Goal: Task Accomplishment & Management: Manage account settings

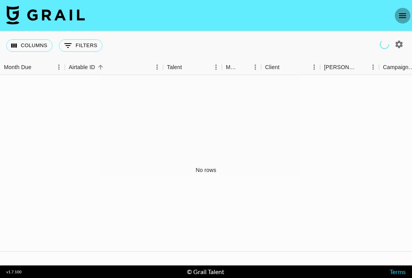
click at [399, 13] on icon "open drawer" at bounding box center [402, 15] width 9 height 9
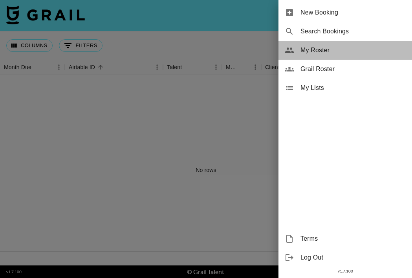
click at [324, 54] on span "My Roster" at bounding box center [352, 50] width 105 height 9
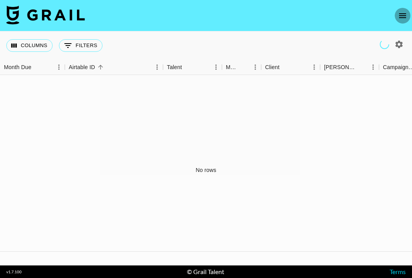
click at [401, 11] on icon "open drawer" at bounding box center [402, 15] width 9 height 9
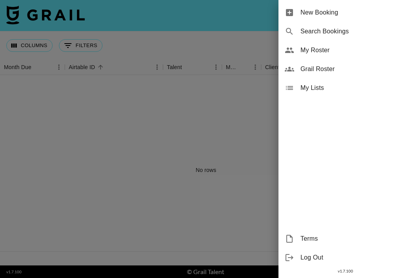
click at [322, 54] on span "My Roster" at bounding box center [352, 50] width 105 height 9
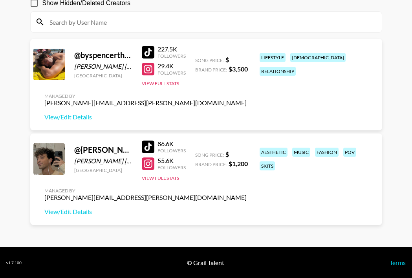
scroll to position [81, 0]
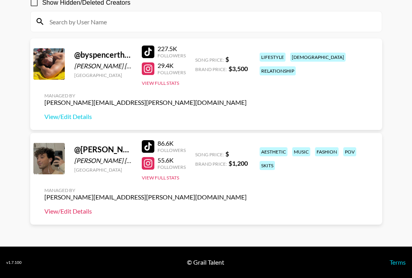
click at [73, 214] on link "View/Edit Details" at bounding box center [145, 211] width 202 height 8
drag, startPoint x: 255, startPoint y: 151, endPoint x: 288, endPoint y: 165, distance: 35.2
click at [288, 165] on div "@ ryan_peter_murphy Ryan Peter Murphy United States 86.6K Followers 55.6K Follo…" at bounding box center [206, 178] width 352 height 91
copy div "aesthetic music fashion pov skits"
click at [65, 211] on link "View/Edit Details" at bounding box center [145, 211] width 202 height 8
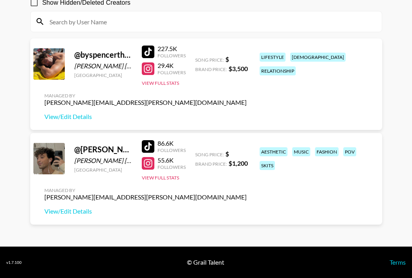
click at [246, 201] on div "@ ryan_peter_murphy Ryan Peter Murphy United States 86.6K Followers 55.6K Follo…" at bounding box center [206, 178] width 352 height 91
click at [82, 210] on link "View/Edit Details" at bounding box center [145, 211] width 202 height 8
click at [76, 118] on link "View/Edit Details" at bounding box center [145, 117] width 202 height 8
drag, startPoint x: 253, startPoint y: 62, endPoint x: 357, endPoint y: 63, distance: 104.4
click at [357, 63] on div "@ byspencerthomas Spencer Thomas Squitieri United States 227.5K Followers 29.4K…" at bounding box center [206, 83] width 352 height 91
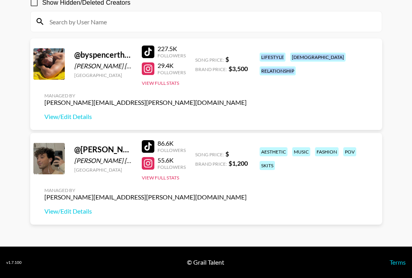
copy div "lifestyle lgbtq+ relationship"
click at [258, 99] on div "@ byspencerthomas Spencer Thomas Squitieri United States 227.5K Followers 29.4K…" at bounding box center [206, 83] width 352 height 91
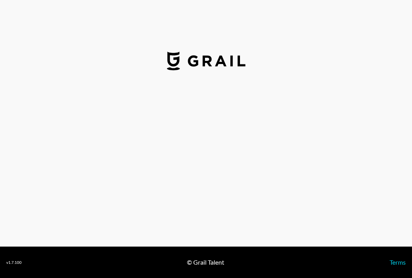
select select "USD"
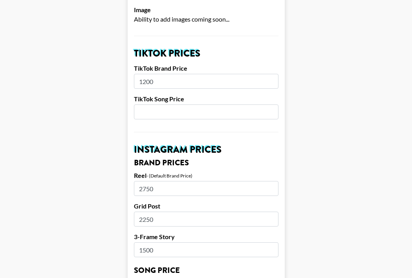
scroll to position [256, 0]
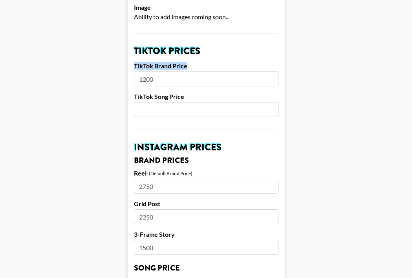
drag, startPoint x: 133, startPoint y: 54, endPoint x: 203, endPoint y: 55, distance: 69.9
click at [203, 55] on form "Airtable ID: recgv2q2iUjQljs9w Manager(s) [PERSON_NAME][EMAIL_ADDRESS][PERSON_N…" at bounding box center [206, 282] width 157 height 988
copy label "TikTok Brand Price"
click at [312, 145] on main "Airtable ID: recgv2q2iUjQljs9w Manager(s) jake.gladwin@grail-talent.com ​ TikTo…" at bounding box center [205, 282] width 399 height 988
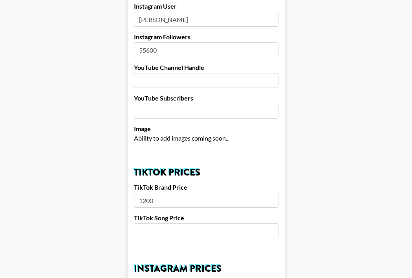
scroll to position [0, 0]
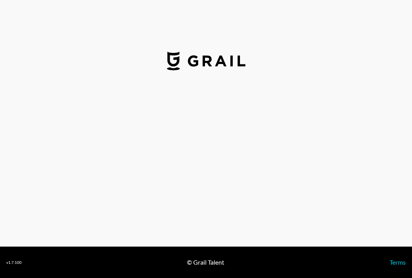
select select "USD"
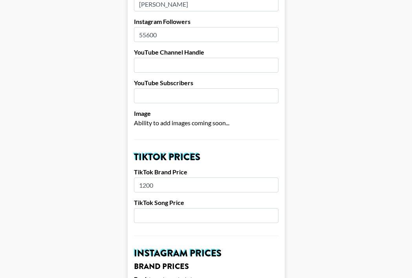
scroll to position [151, 0]
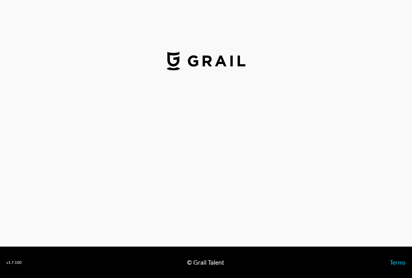
select select "USD"
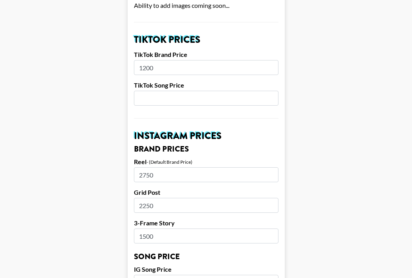
scroll to position [275, 0]
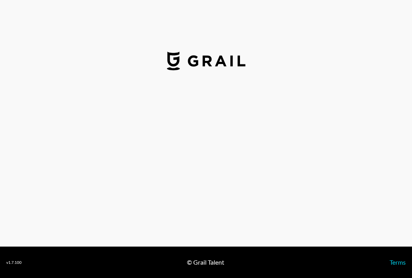
select select "USD"
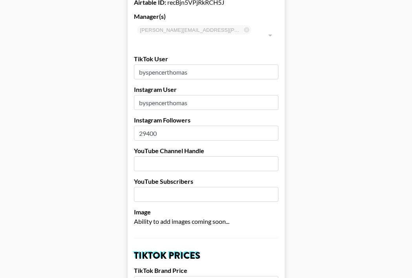
scroll to position [51, 0]
